Goal: Navigation & Orientation: Find specific page/section

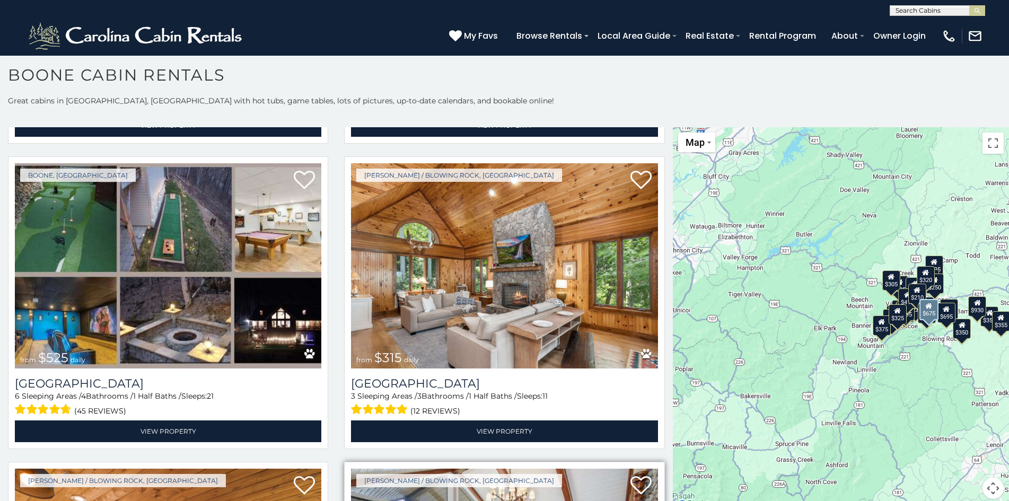
scroll to position [11, 0]
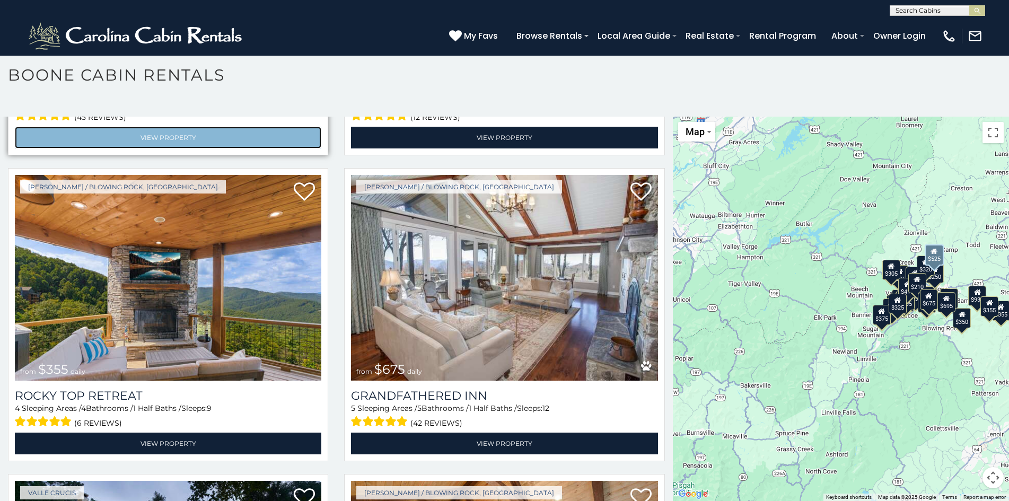
click at [111, 127] on link "View Property" at bounding box center [168, 138] width 307 height 22
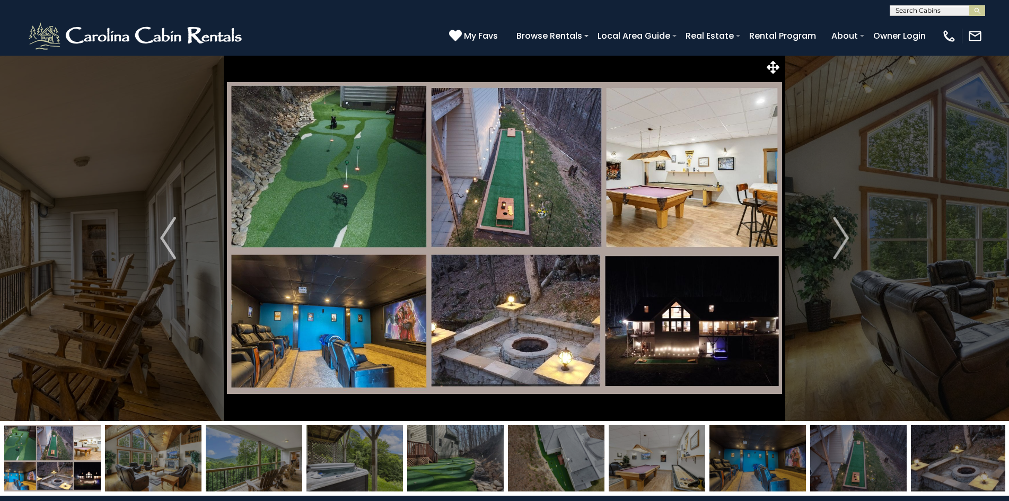
scroll to position [16, 0]
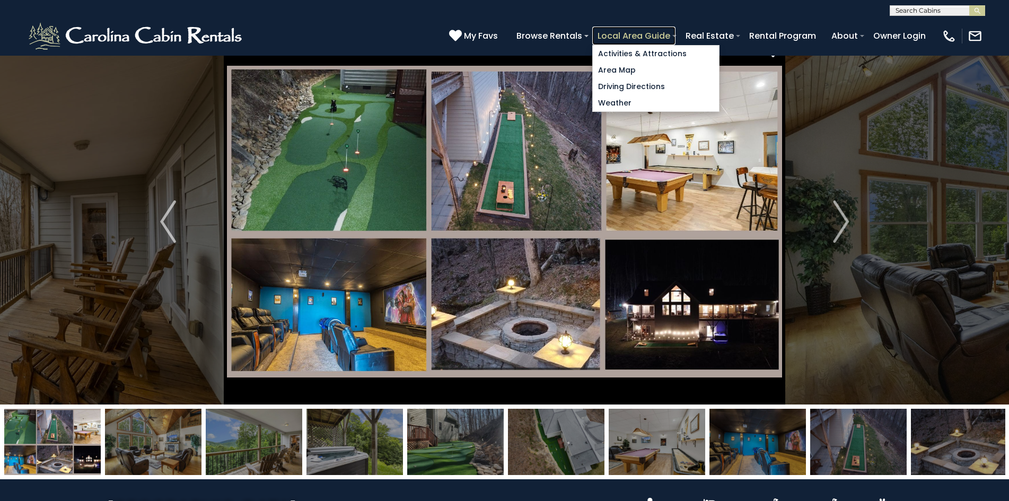
click at [597, 32] on link "Local Area Guide" at bounding box center [633, 36] width 83 height 19
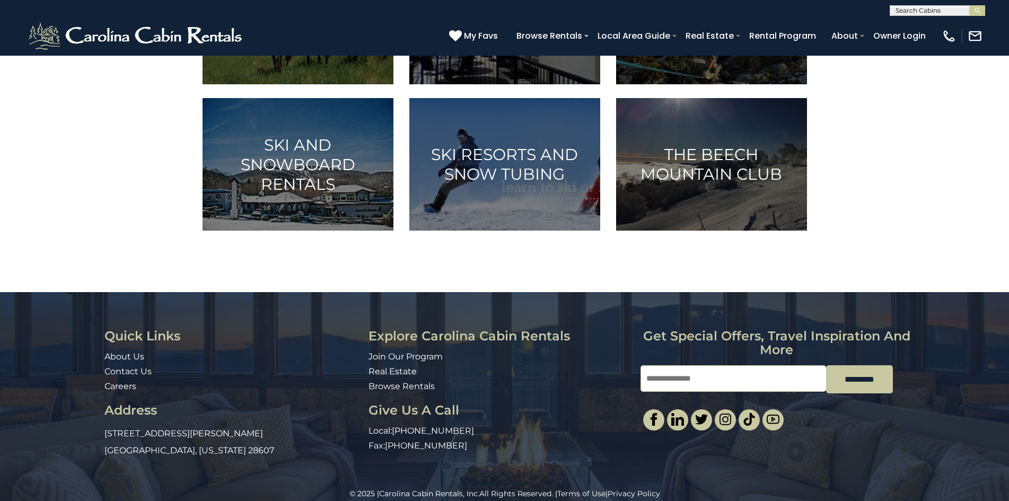
scroll to position [696, 0]
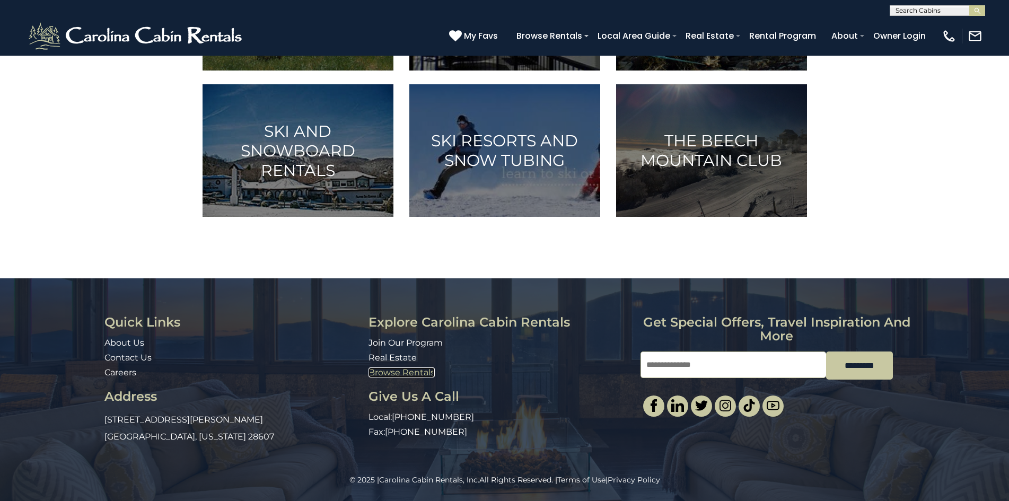
click at [387, 370] on link "Browse Rentals" at bounding box center [402, 373] width 66 height 10
